Goal: Information Seeking & Learning: Learn about a topic

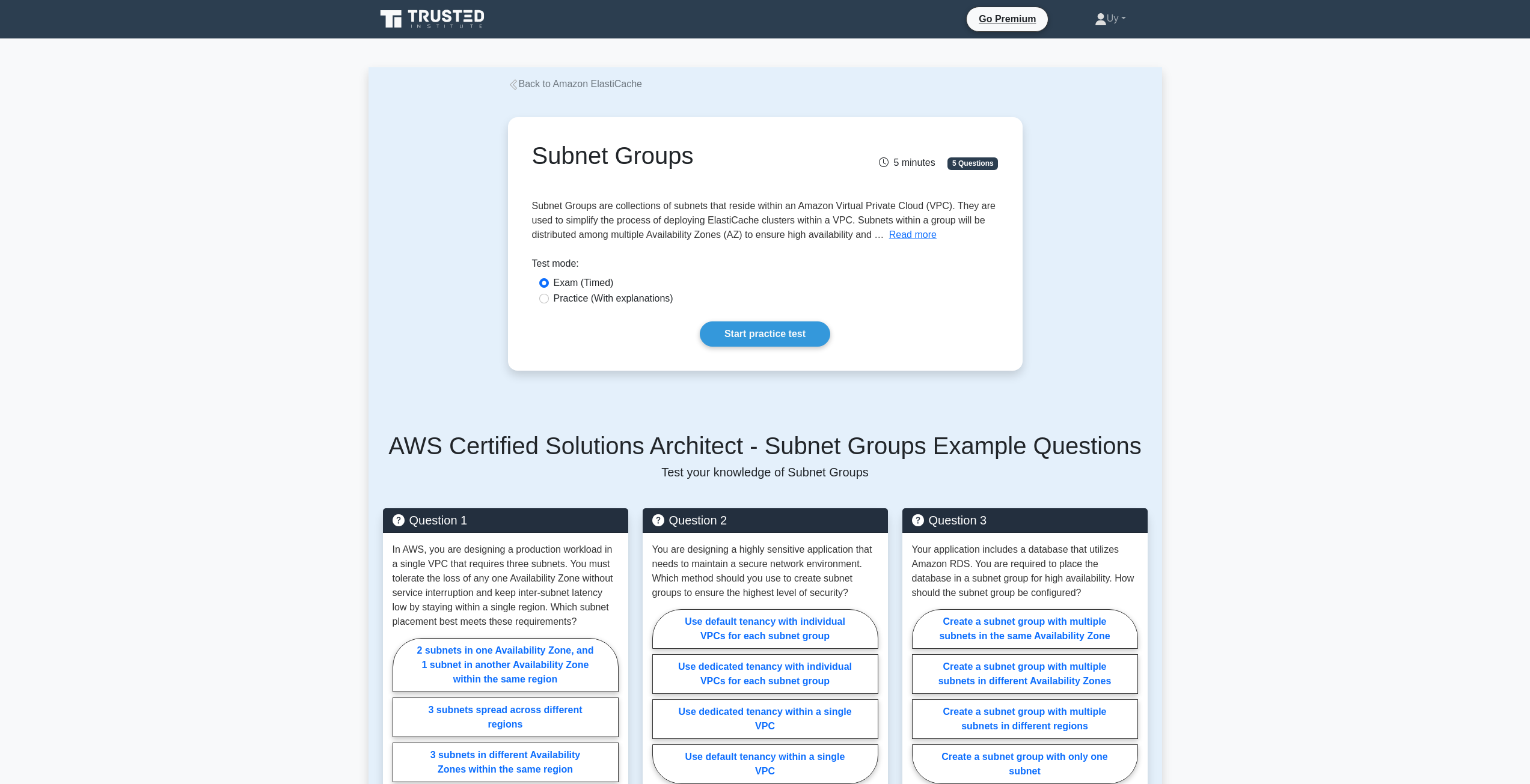
click at [642, 298] on label "Practice (With explanations)" at bounding box center [613, 298] width 120 height 14
click at [549, 298] on input "Practice (With explanations)" at bounding box center [544, 298] width 10 height 10
radio input "true"
click at [604, 282] on label "Exam (Timed)" at bounding box center [583, 282] width 60 height 14
click at [549, 282] on input "Exam (Timed)" at bounding box center [544, 283] width 10 height 10
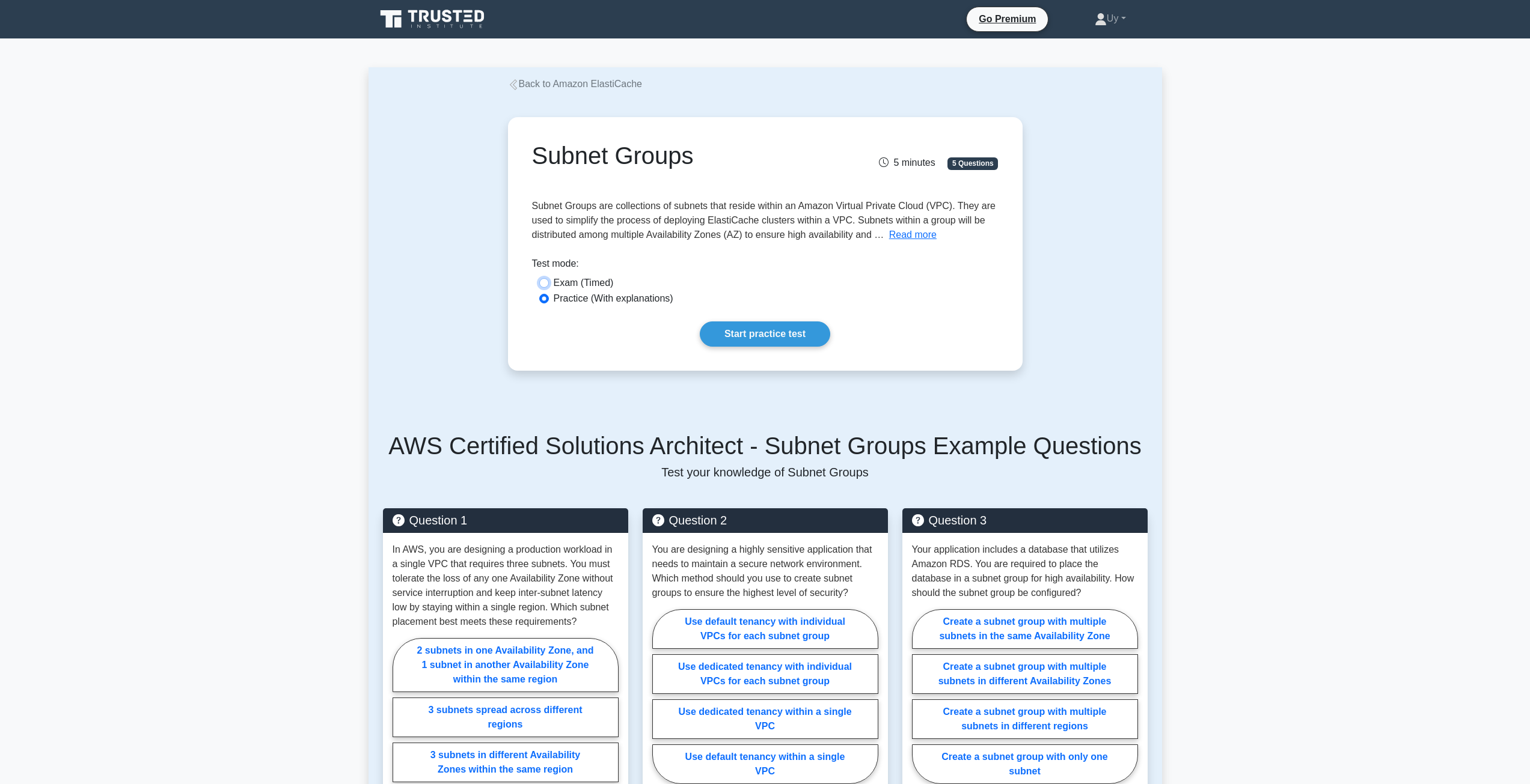
radio input "true"
click at [741, 327] on link "Start practice test" at bounding box center [765, 333] width 130 height 25
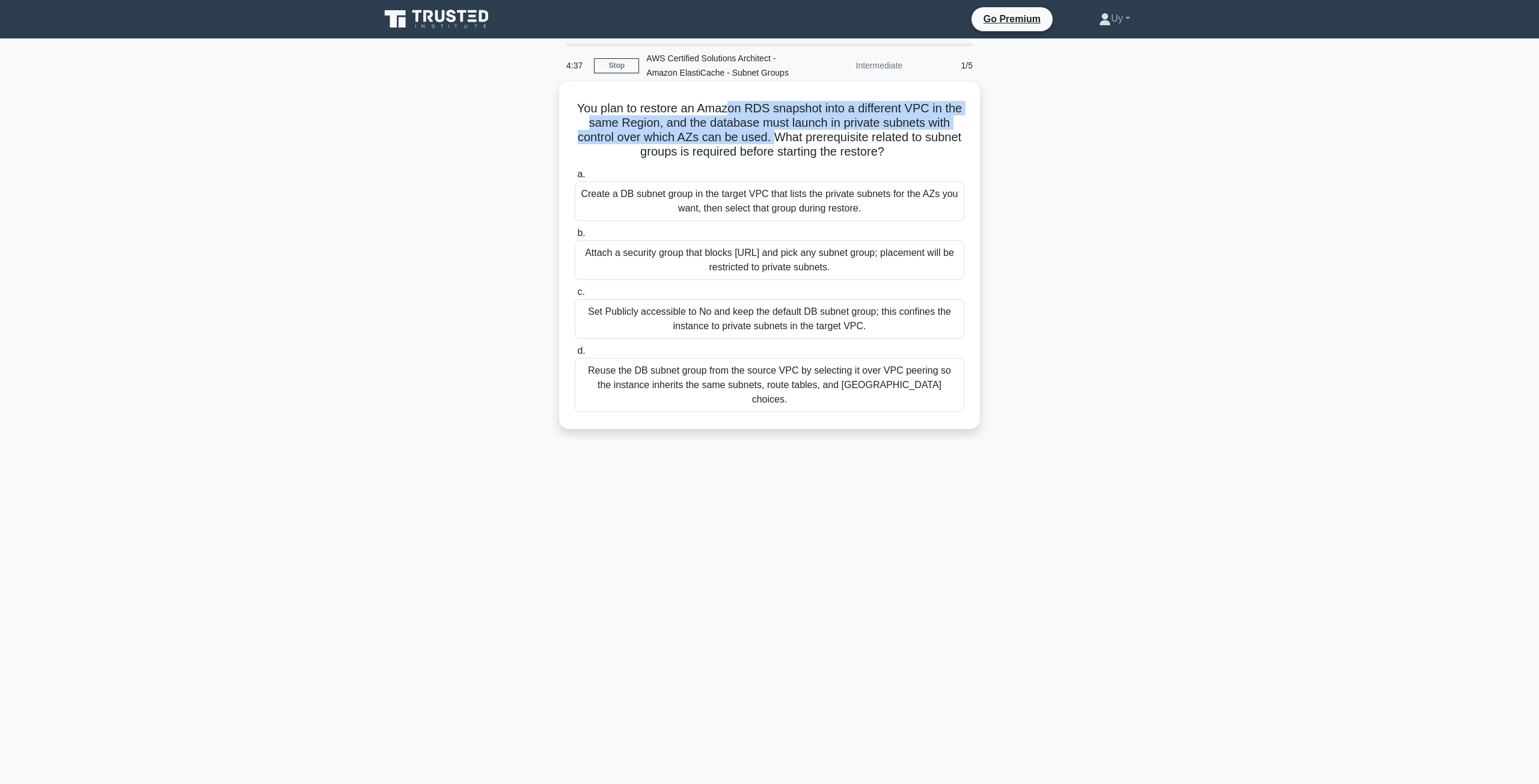
drag, startPoint x: 725, startPoint y: 113, endPoint x: 797, endPoint y: 132, distance: 74.5
click at [797, 132] on h5 "You plan to restore an Amazon RDS snapshot into a different VPC in the same Reg…" at bounding box center [769, 130] width 392 height 59
click at [796, 134] on h5 "You plan to restore an Amazon RDS snapshot into a different VPC in the same Reg…" at bounding box center [769, 130] width 392 height 59
drag, startPoint x: 790, startPoint y: 109, endPoint x: 793, endPoint y: 133, distance: 24.2
click at [793, 133] on h5 "You plan to restore an Amazon RDS snapshot into a different VPC in the same Reg…" at bounding box center [769, 130] width 392 height 59
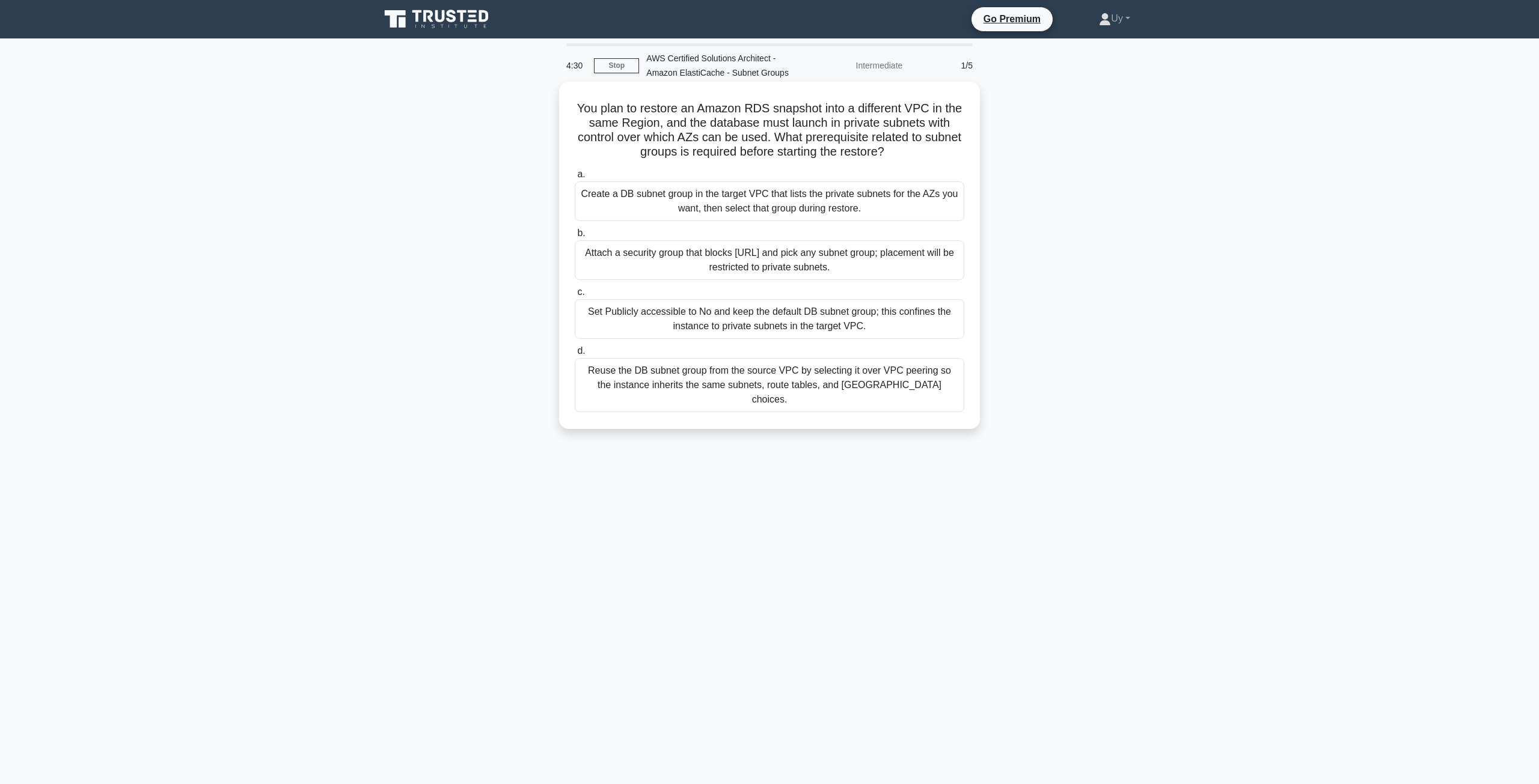
click at [800, 135] on h5 "You plan to restore an Amazon RDS snapshot into a different VPC in the same Reg…" at bounding box center [769, 130] width 392 height 59
drag, startPoint x: 800, startPoint y: 135, endPoint x: 926, endPoint y: 147, distance: 126.6
click at [926, 147] on h5 "You plan to restore an Amazon RDS snapshot into a different VPC in the same Reg…" at bounding box center [769, 130] width 392 height 59
click at [730, 192] on div "Create a DB subnet group in the target VPC that lists the private subnets for t…" at bounding box center [770, 201] width 390 height 40
click at [575, 178] on input "a. Create a DB subnet group in the target VPC that lists the private subnets fo…" at bounding box center [575, 174] width 0 height 8
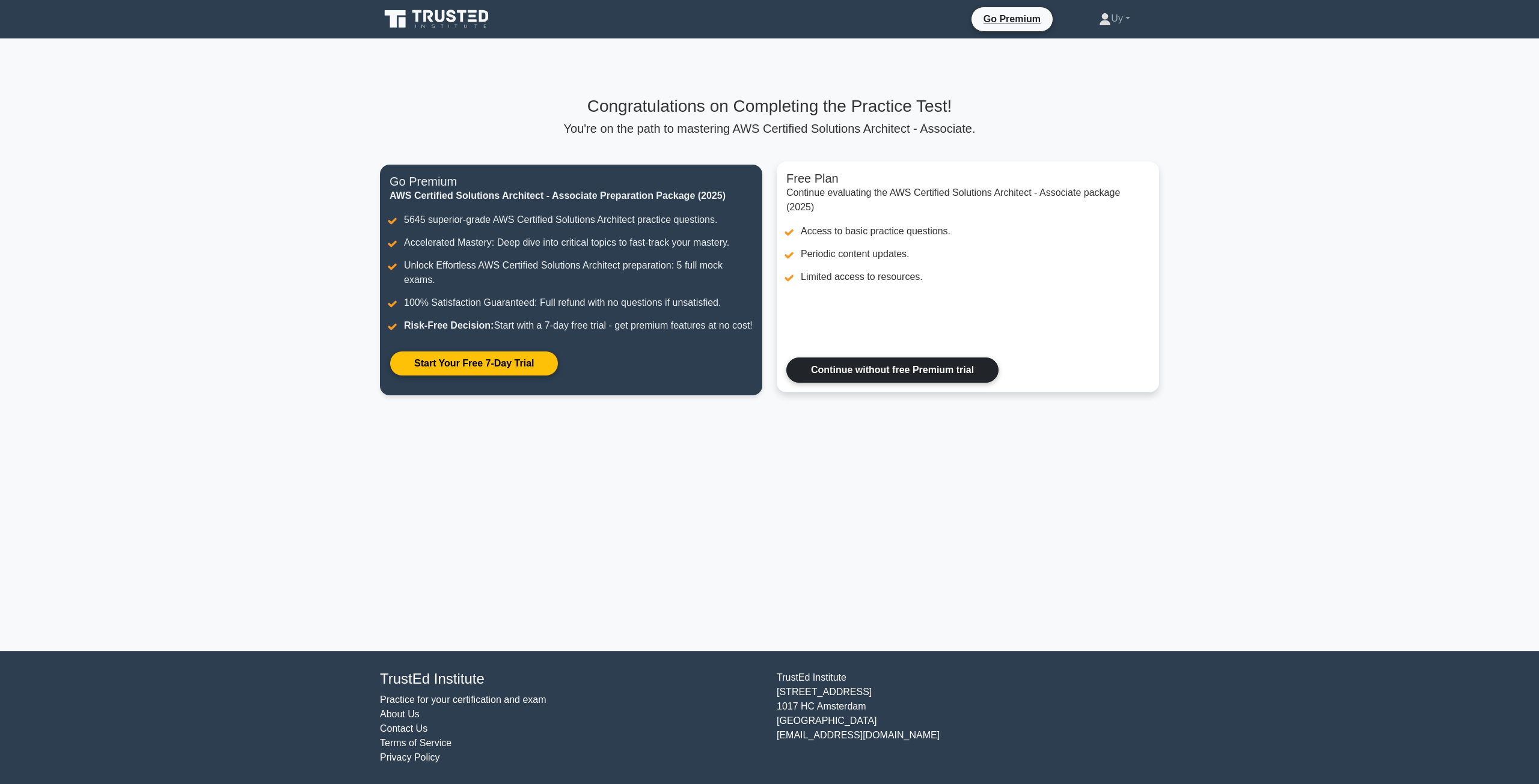
click at [902, 383] on link "Continue without free Premium trial" at bounding box center [892, 370] width 212 height 25
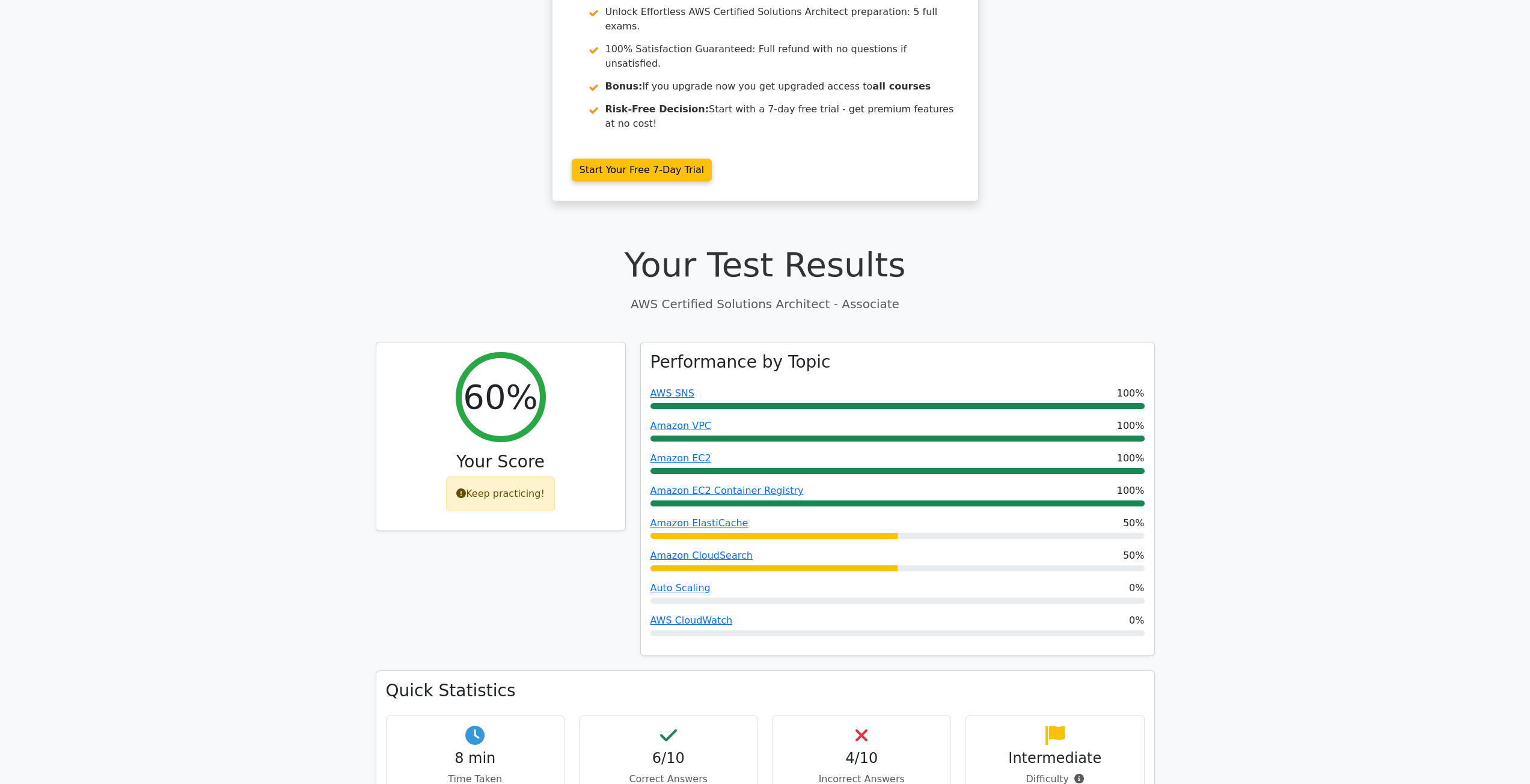
scroll to position [241, 0]
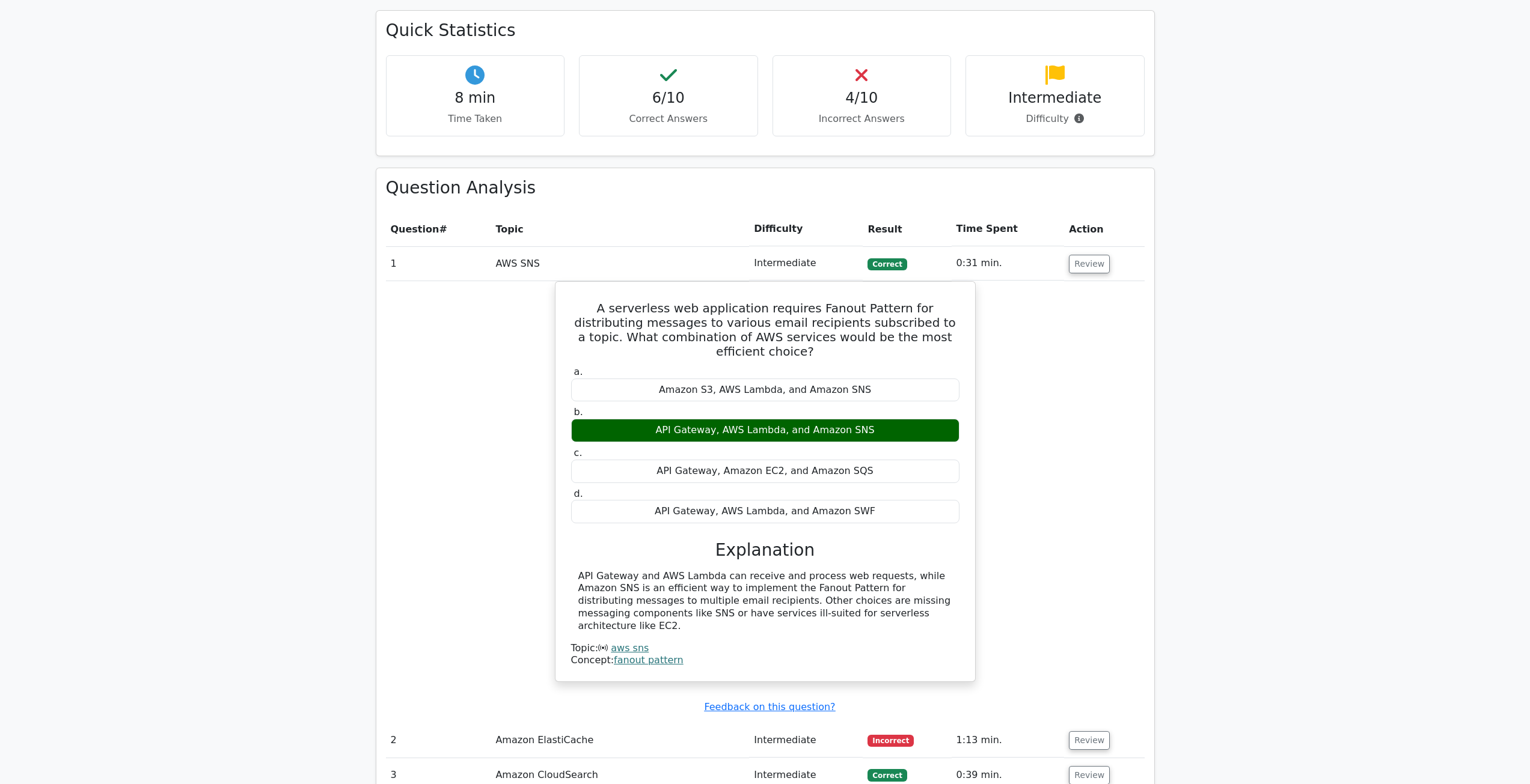
scroll to position [1142, 0]
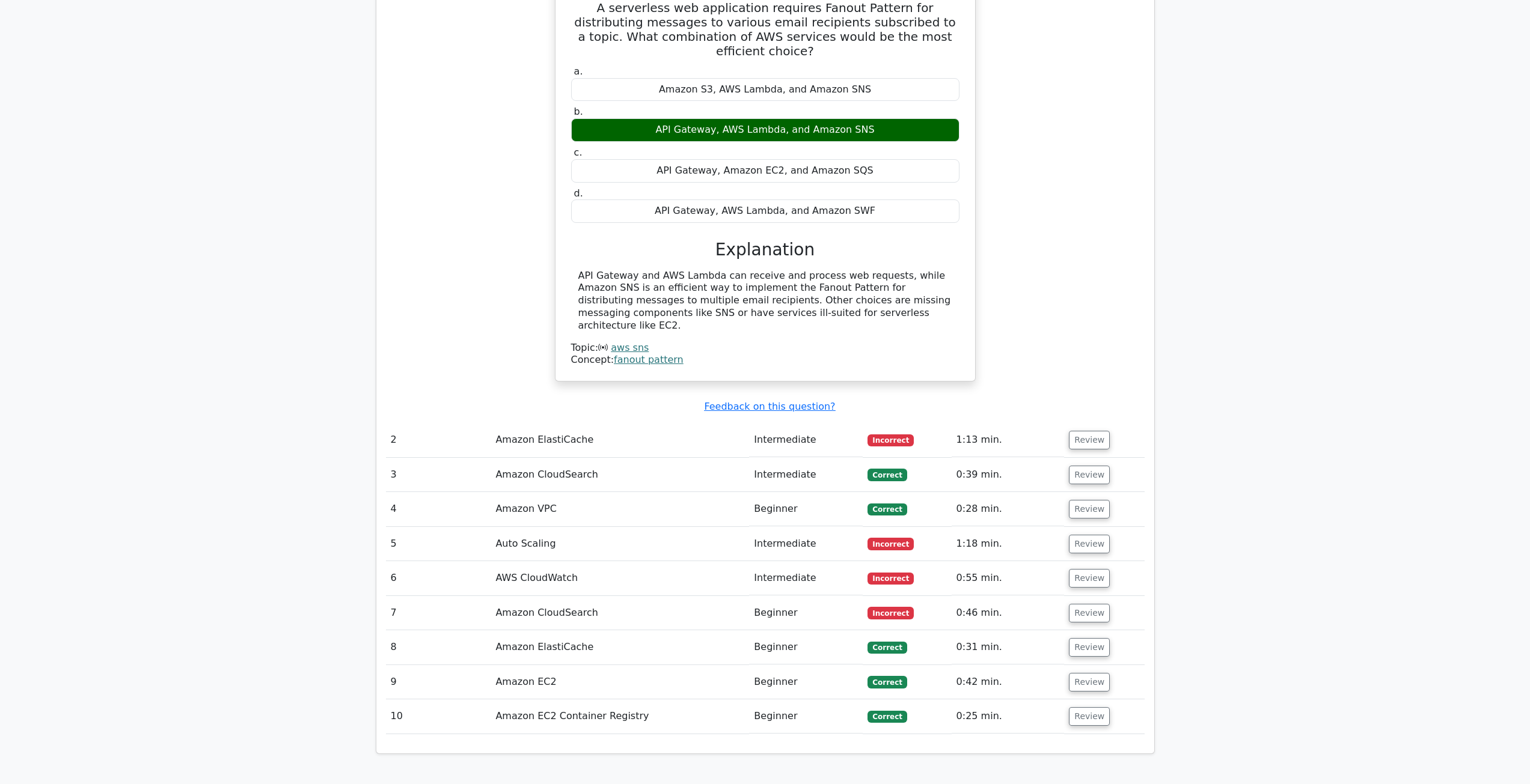
click at [1004, 423] on td "1:13 min." at bounding box center [1008, 440] width 113 height 34
click at [1076, 431] on button "Review" at bounding box center [1090, 440] width 41 height 18
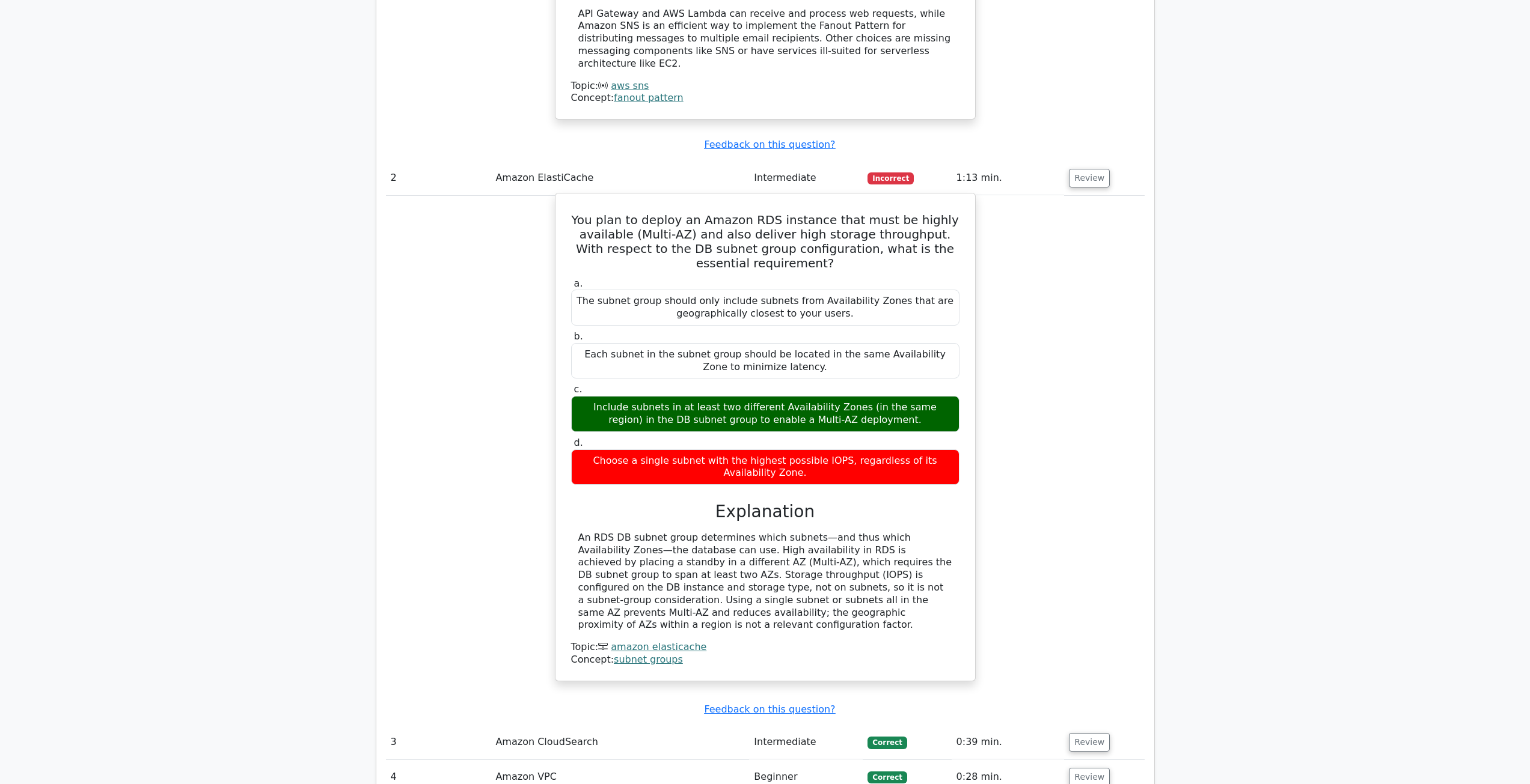
scroll to position [1442, 0]
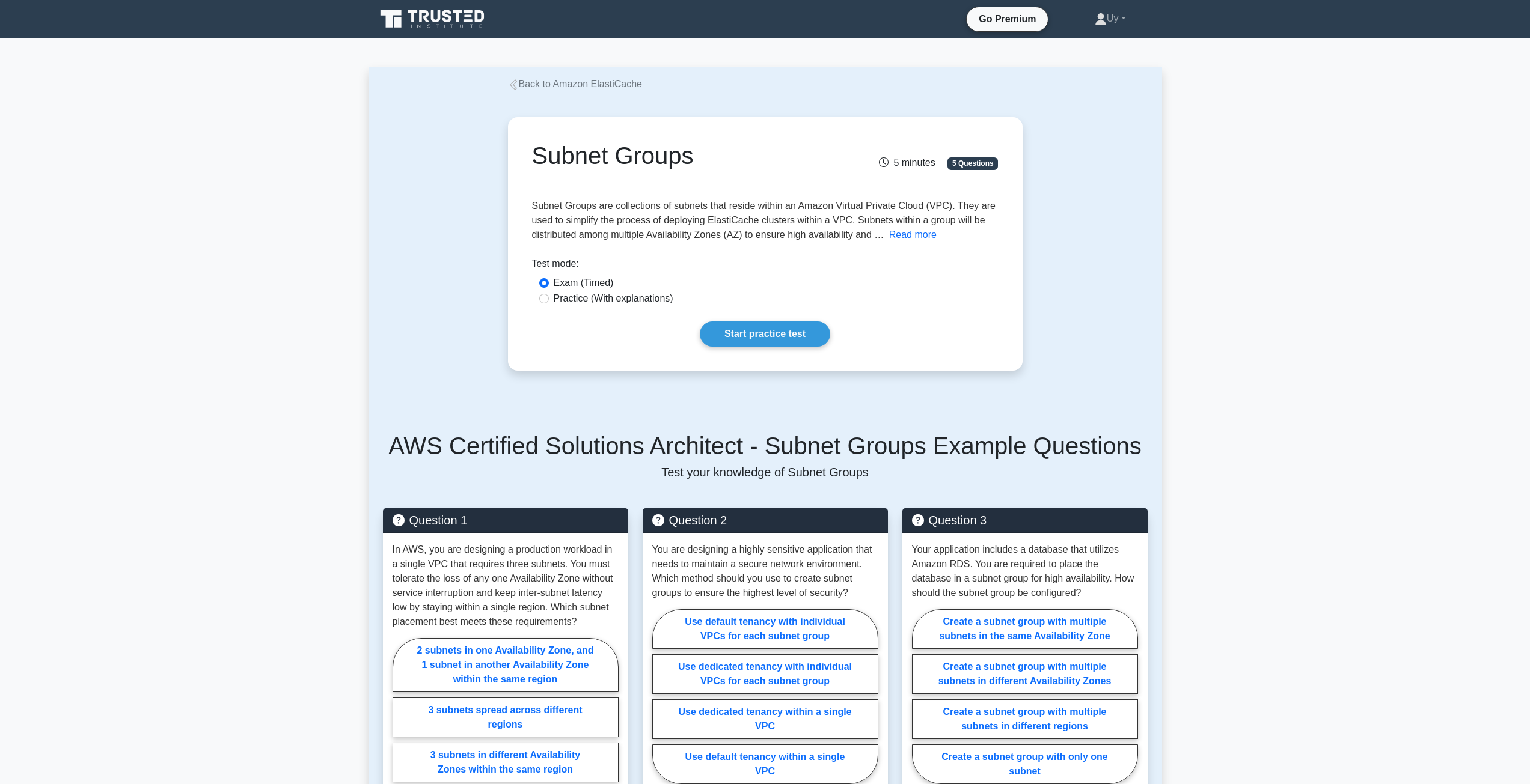
click at [632, 301] on label "Practice (With explanations)" at bounding box center [613, 298] width 120 height 14
click at [549, 301] on input "Practice (With explanations)" at bounding box center [544, 298] width 10 height 10
radio input "true"
click at [600, 284] on label "Exam (Timed)" at bounding box center [583, 282] width 60 height 14
click at [549, 284] on input "Exam (Timed)" at bounding box center [544, 283] width 10 height 10
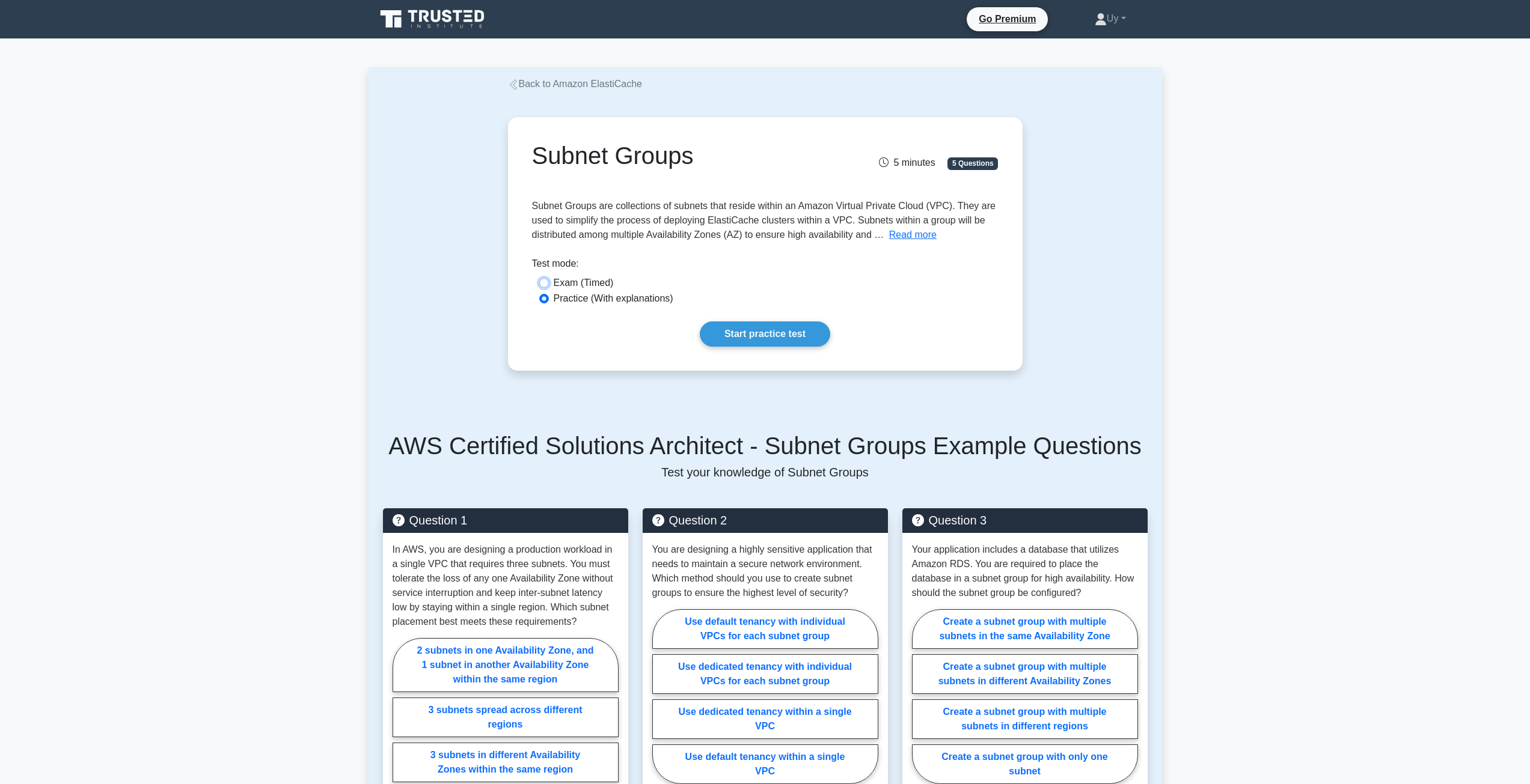
radio input "true"
click at [632, 296] on label "Practice (With explanations)" at bounding box center [613, 298] width 120 height 14
click at [549, 296] on input "Practice (With explanations)" at bounding box center [544, 298] width 10 height 10
radio input "true"
click at [742, 327] on link "Start practice test" at bounding box center [765, 333] width 130 height 25
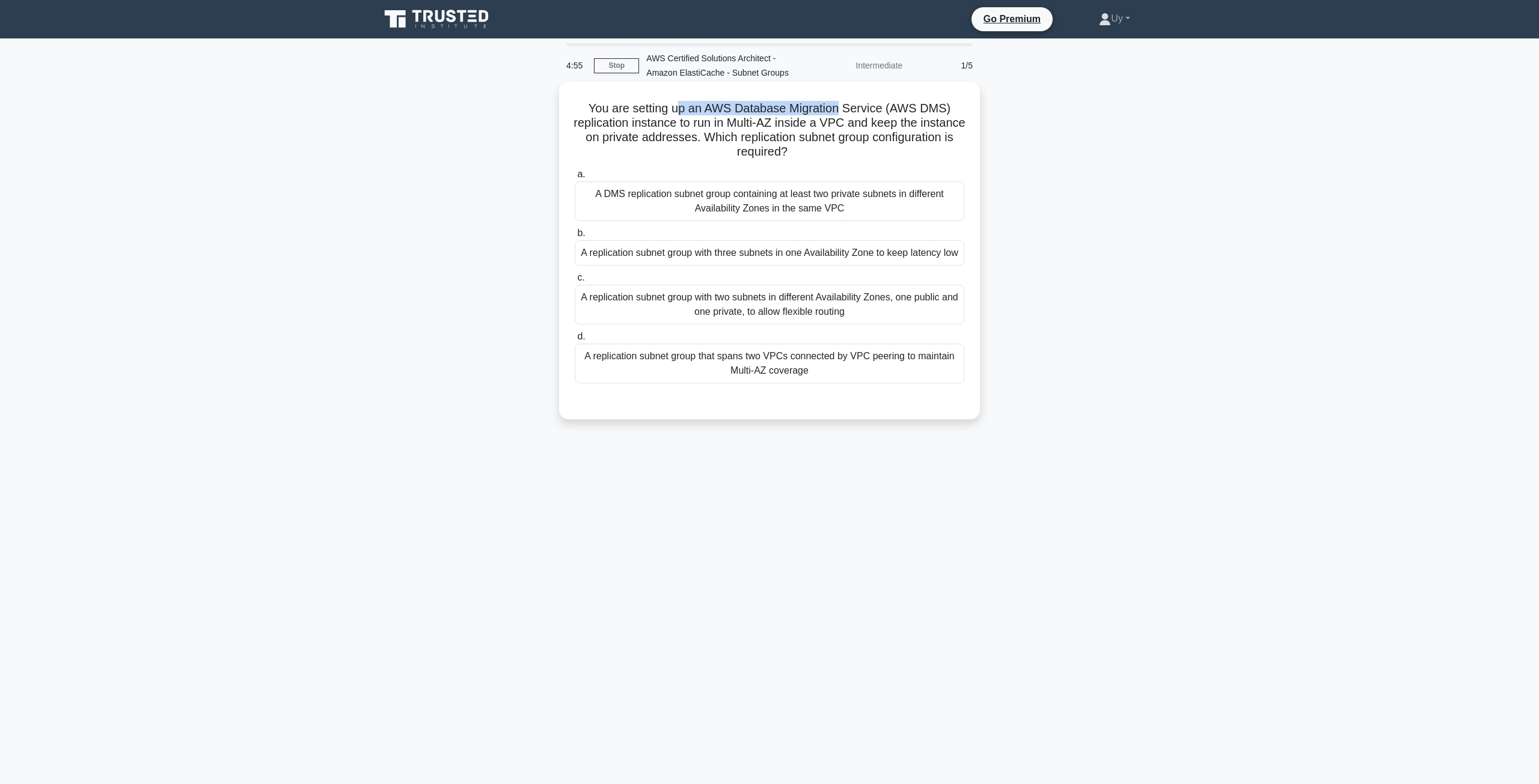
drag, startPoint x: 681, startPoint y: 110, endPoint x: 841, endPoint y: 110, distance: 160.0
click at [841, 110] on h5 "You are setting up an AWS Database Migration Service (AWS DMS) replication inst…" at bounding box center [769, 130] width 392 height 59
drag, startPoint x: 629, startPoint y: 107, endPoint x: 909, endPoint y: 103, distance: 280.0
click at [881, 103] on h5 "You are setting up an AWS Database Migration Service (AWS DMS) replication inst…" at bounding box center [769, 130] width 392 height 59
click at [621, 120] on h5 "You are setting up an AWS Database Migration Service (AWS DMS) replication inst…" at bounding box center [769, 130] width 392 height 59
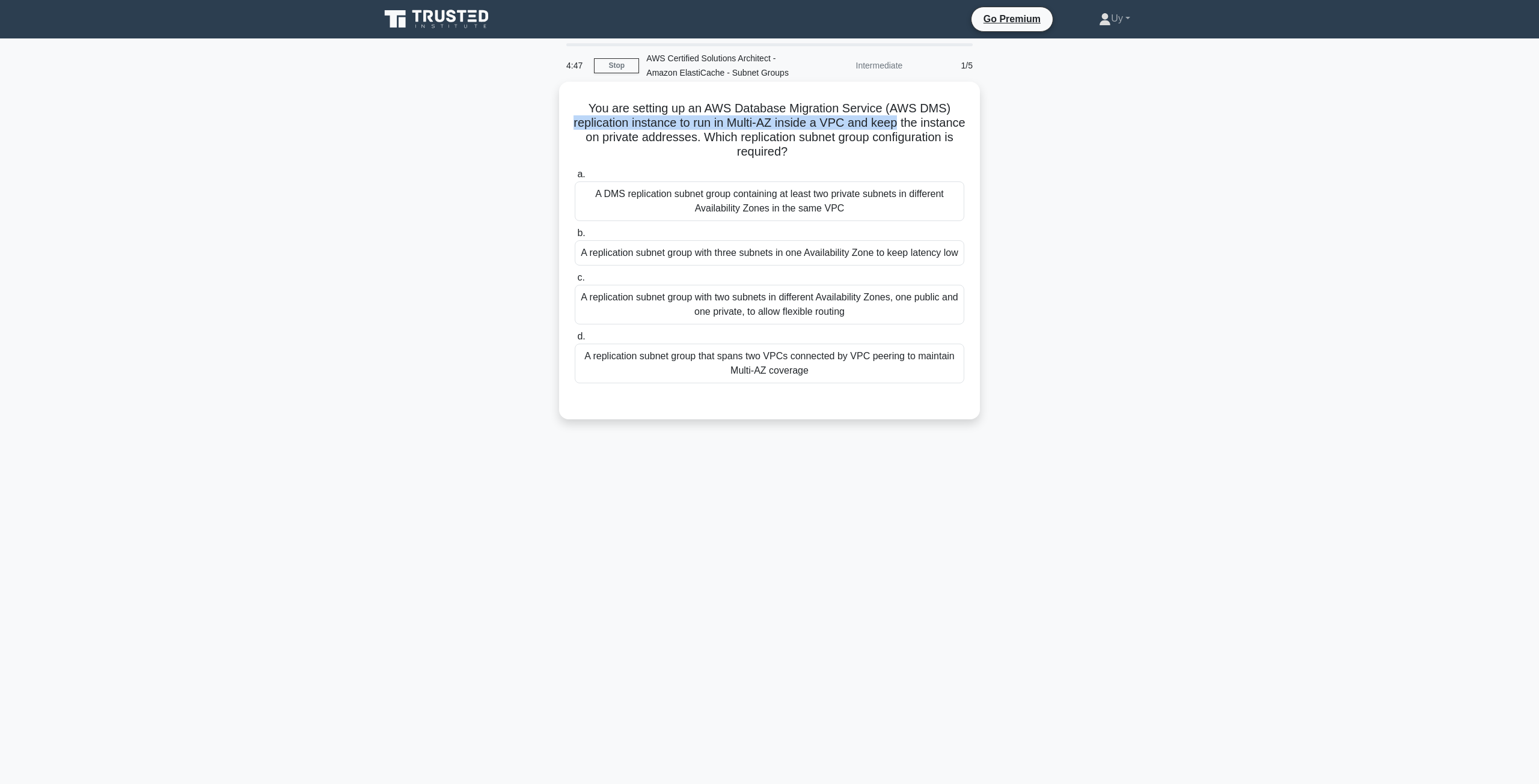
drag, startPoint x: 621, startPoint y: 120, endPoint x: 906, endPoint y: 124, distance: 285.0
click at [906, 124] on h5 "You are setting up an AWS Database Migration Service (AWS DMS) replication inst…" at bounding box center [769, 130] width 392 height 59
drag, startPoint x: 665, startPoint y: 139, endPoint x: 758, endPoint y: 139, distance: 93.0
click at [758, 139] on h5 "You are setting up an AWS Database Migration Service (AWS DMS) replication inst…" at bounding box center [769, 130] width 392 height 59
click at [789, 139] on h5 "You are setting up an AWS Database Migration Service (AWS DMS) replication inst…" at bounding box center [769, 130] width 392 height 59
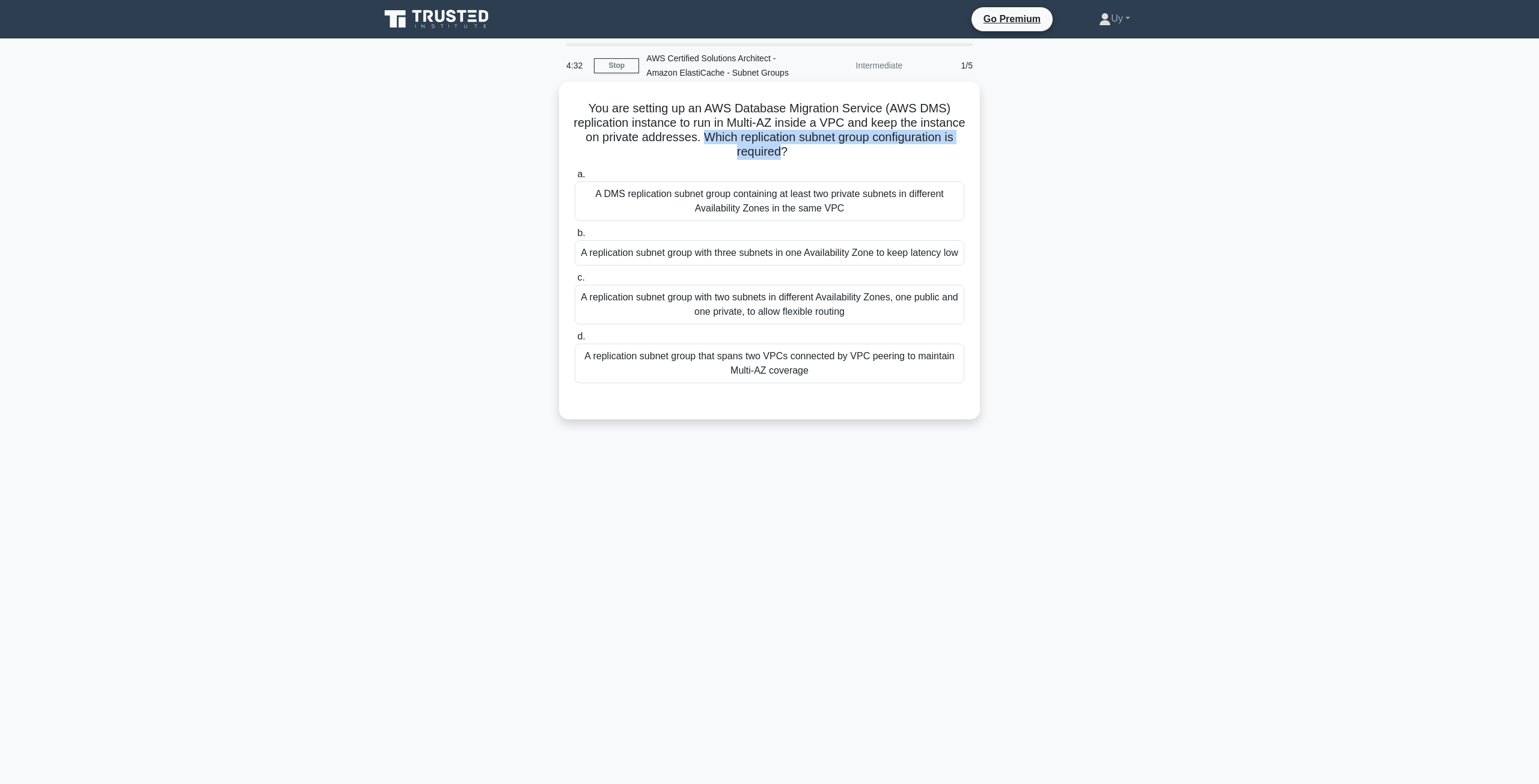
drag, startPoint x: 789, startPoint y: 139, endPoint x: 813, endPoint y: 150, distance: 26.4
click at [813, 150] on h5 "You are setting up an AWS Database Migration Service (AWS DMS) replication inst…" at bounding box center [769, 130] width 392 height 59
click at [897, 206] on div "A DMS replication subnet group containing at least two private subnets in diffe…" at bounding box center [770, 201] width 390 height 40
click at [575, 178] on input "a. A DMS replication subnet group containing at least two private subnets in di…" at bounding box center [575, 174] width 0 height 8
